Goal: Task Accomplishment & Management: Use online tool/utility

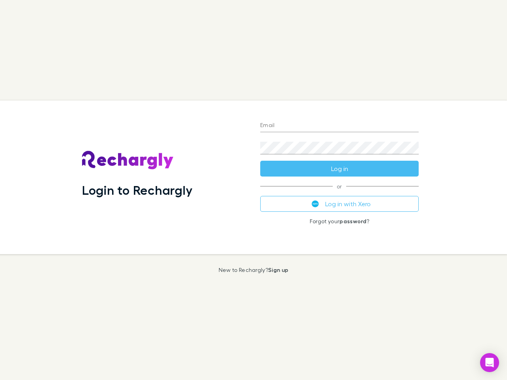
click at [254, 190] on div "Login to Rechargly" at bounding box center [165, 178] width 178 height 154
click at [340, 126] on input "Email" at bounding box center [339, 126] width 158 height 13
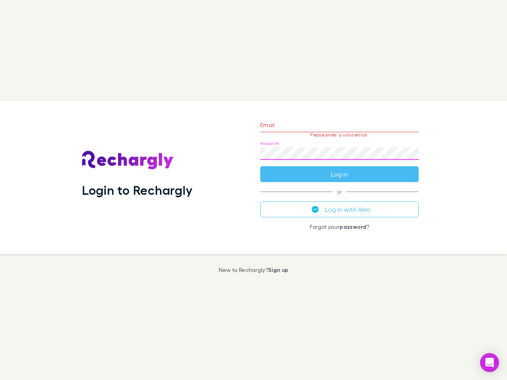
click at [340, 169] on form "Email Please enter a valid email. Password Log in" at bounding box center [339, 147] width 158 height 69
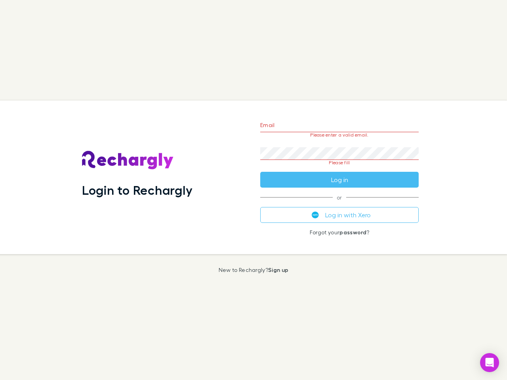
click at [340, 204] on div "Email Please enter a valid email. Password Please fill Log in or Log in with Xe…" at bounding box center [339, 178] width 171 height 154
click at [490, 363] on icon "Open Intercom Messenger" at bounding box center [490, 363] width 8 height 10
